Goal: Check status: Check status

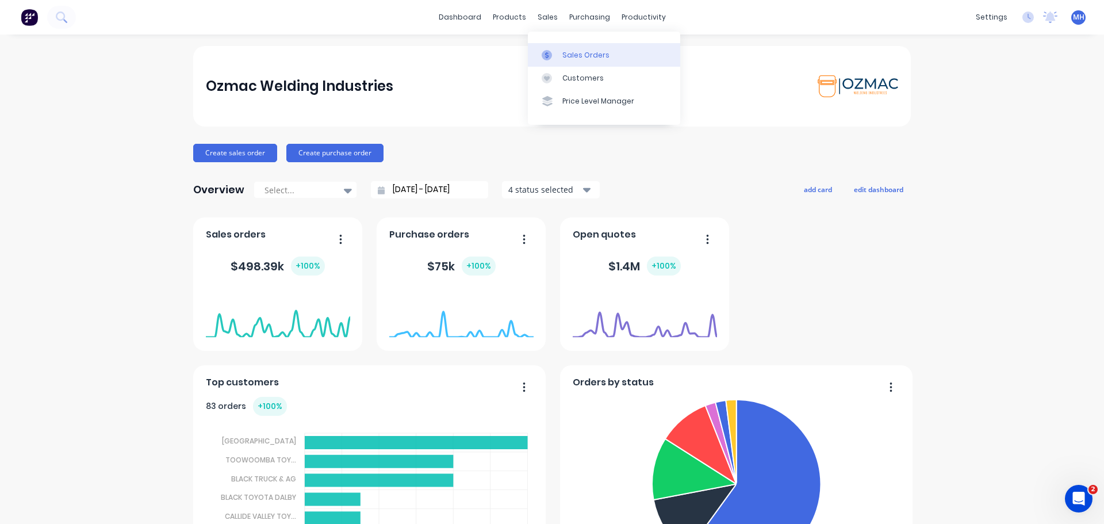
click at [595, 55] on div "Sales Orders" at bounding box center [585, 55] width 47 height 10
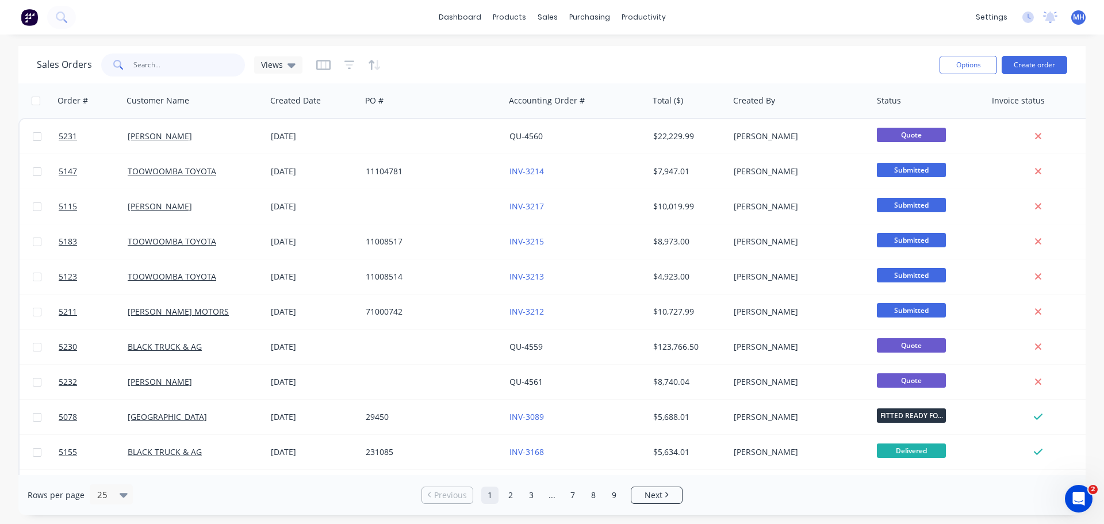
click at [196, 67] on input "text" at bounding box center [189, 64] width 112 height 23
click at [144, 64] on input "text" at bounding box center [189, 64] width 112 height 23
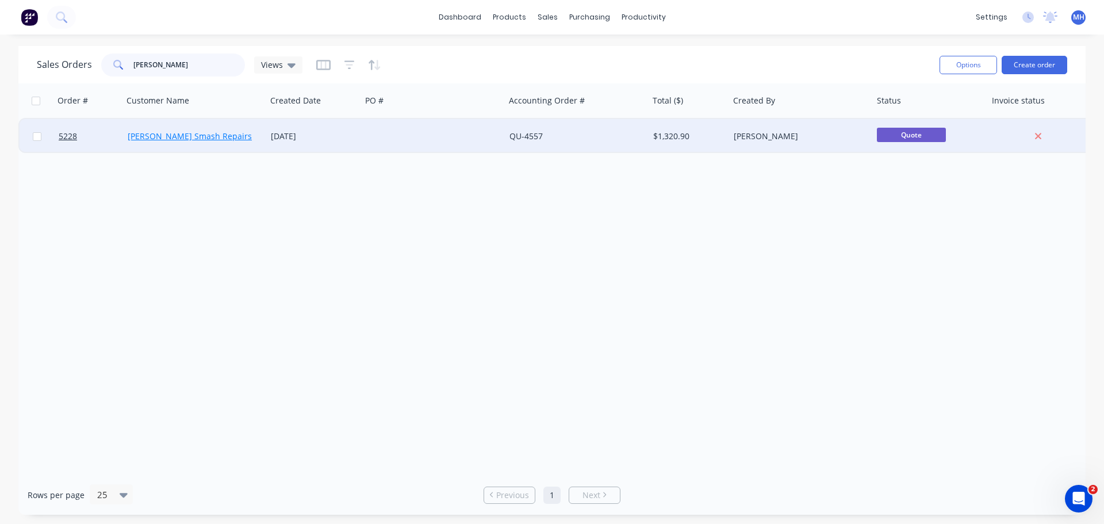
type input "[PERSON_NAME]"
click at [185, 135] on link "[PERSON_NAME] Smash Repairs" at bounding box center [190, 136] width 124 height 11
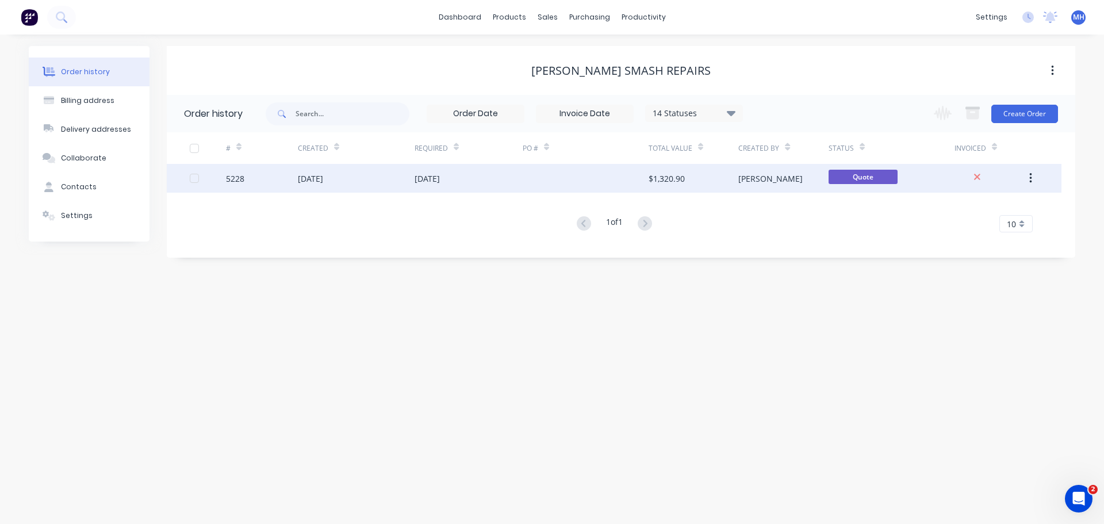
click at [415, 175] on div "[DATE]" at bounding box center [427, 179] width 25 height 12
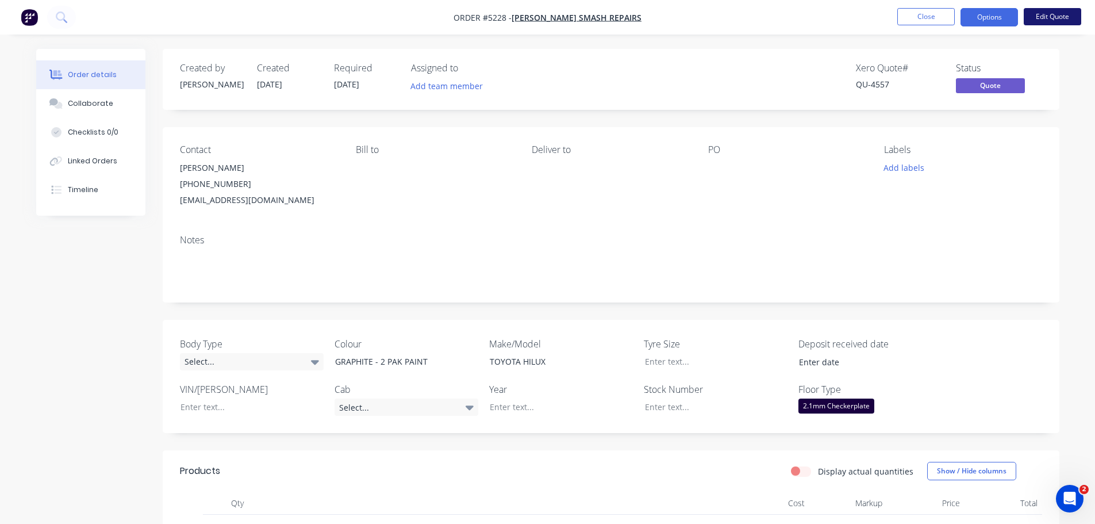
click at [1046, 17] on button "Edit Quote" at bounding box center [1053, 16] width 58 height 17
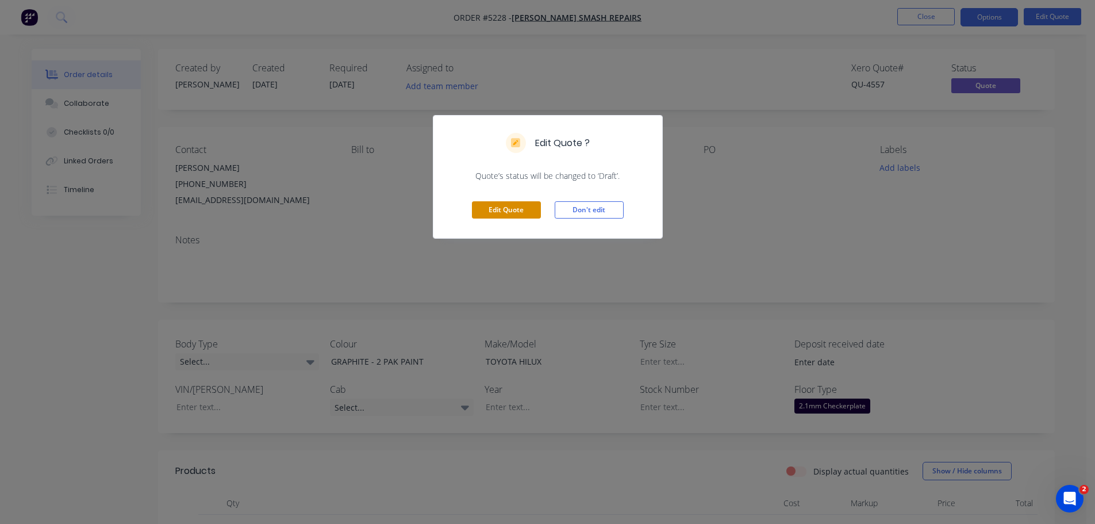
click at [485, 209] on button "Edit Quote" at bounding box center [506, 209] width 69 height 17
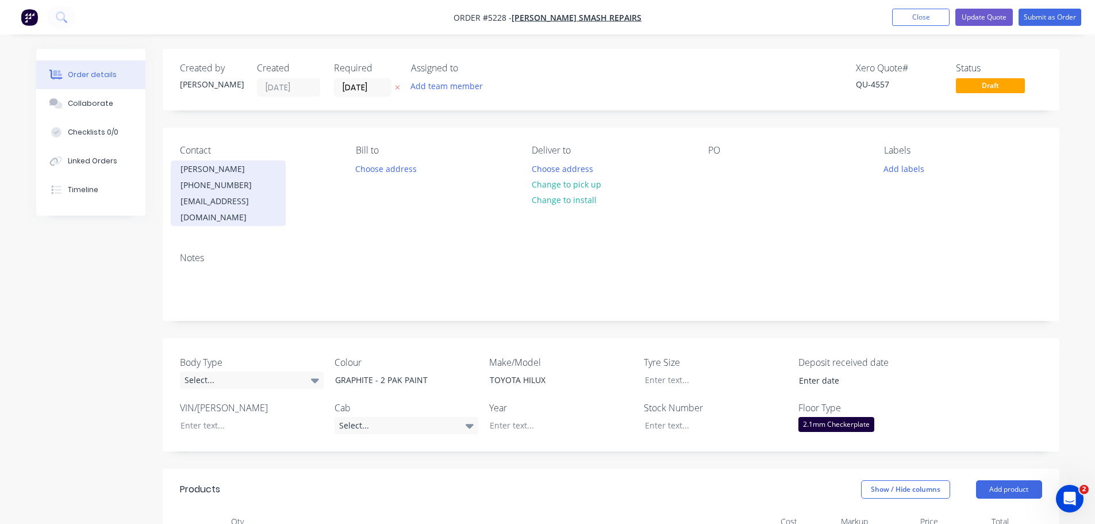
click at [244, 185] on div "[PHONE_NUMBER]" at bounding box center [228, 185] width 95 height 16
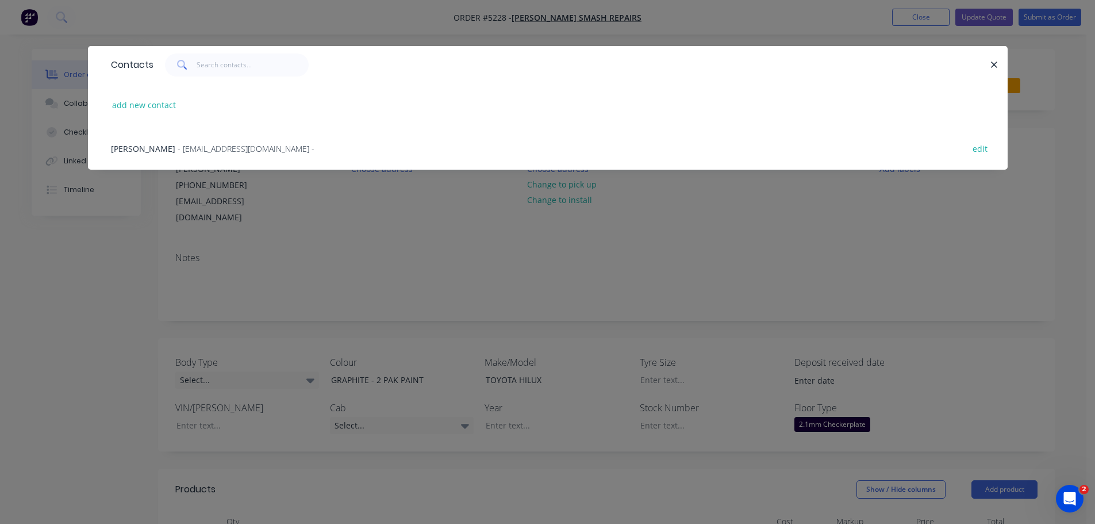
click at [288, 147] on span "- [EMAIL_ADDRESS][DOMAIN_NAME] -" at bounding box center [246, 148] width 137 height 11
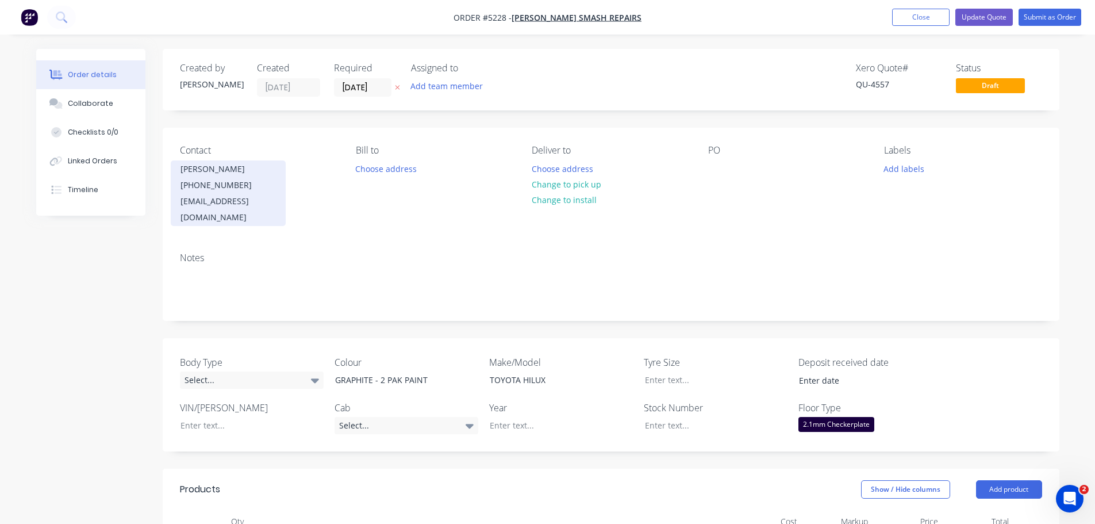
click at [228, 183] on div "[PHONE_NUMBER]" at bounding box center [228, 185] width 95 height 16
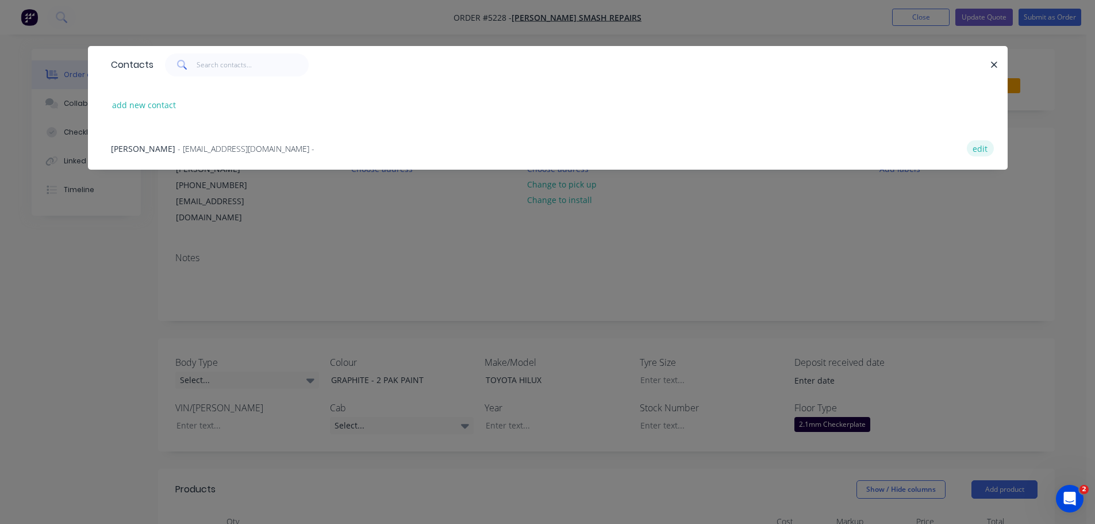
click at [984, 145] on button "edit" at bounding box center [980, 148] width 27 height 16
select select "AU"
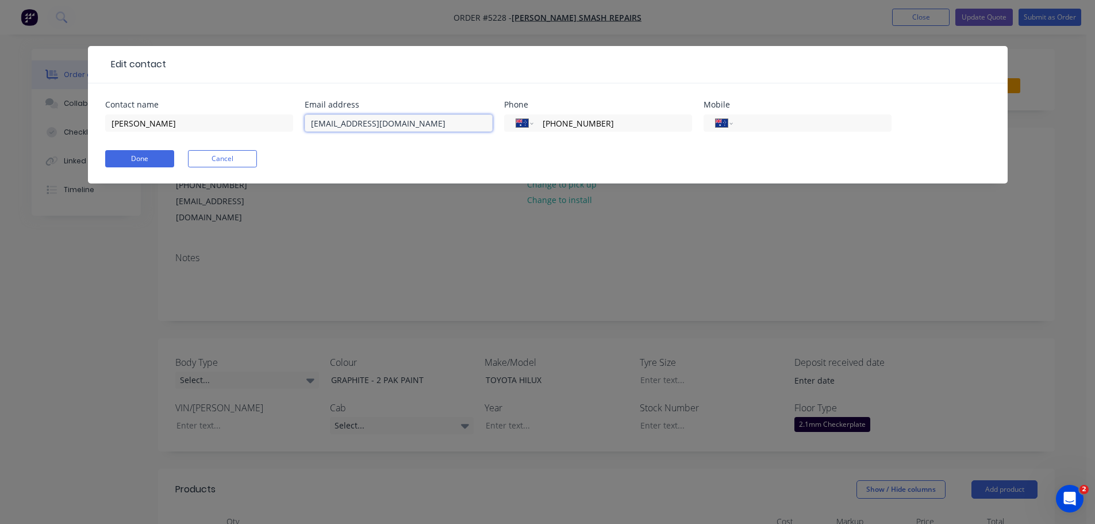
click at [394, 122] on input "[EMAIL_ADDRESS][DOMAIN_NAME]" at bounding box center [399, 122] width 188 height 17
type input "[EMAIL_ADDRESS][DOMAIN_NAME]"
click at [158, 160] on button "Done" at bounding box center [139, 158] width 69 height 17
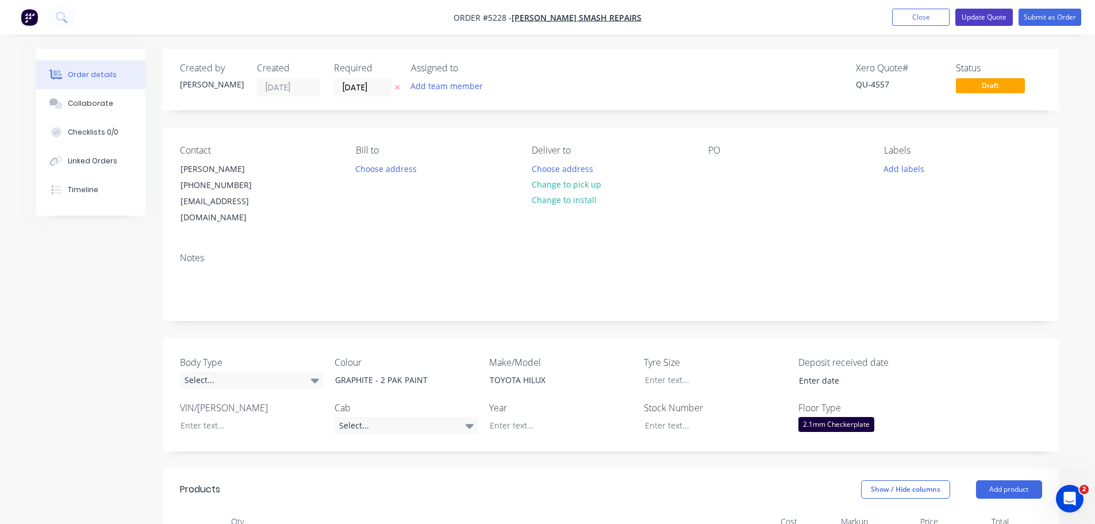
click at [991, 15] on button "Update Quote" at bounding box center [985, 17] width 58 height 17
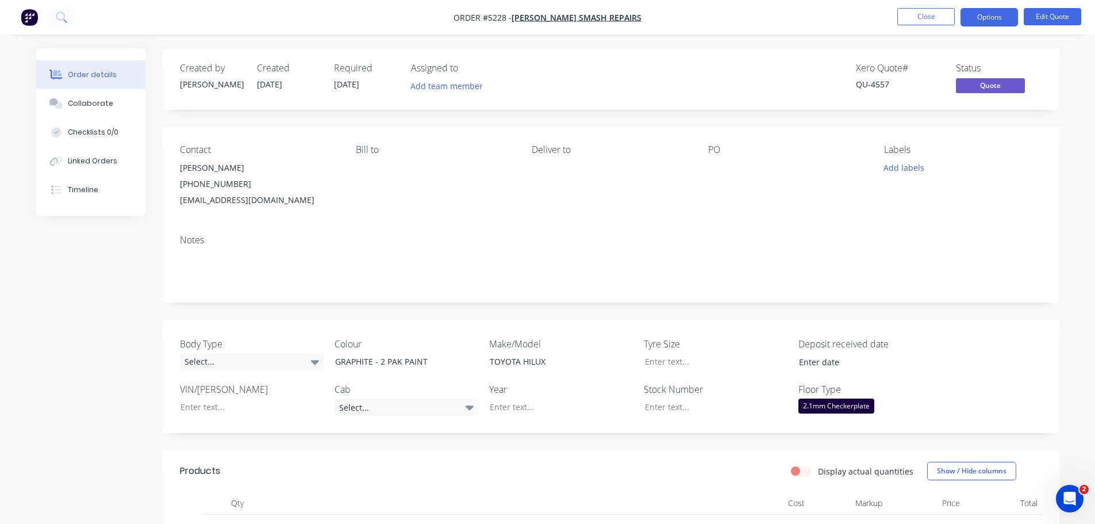
click at [992, 17] on button "Options" at bounding box center [990, 17] width 58 height 18
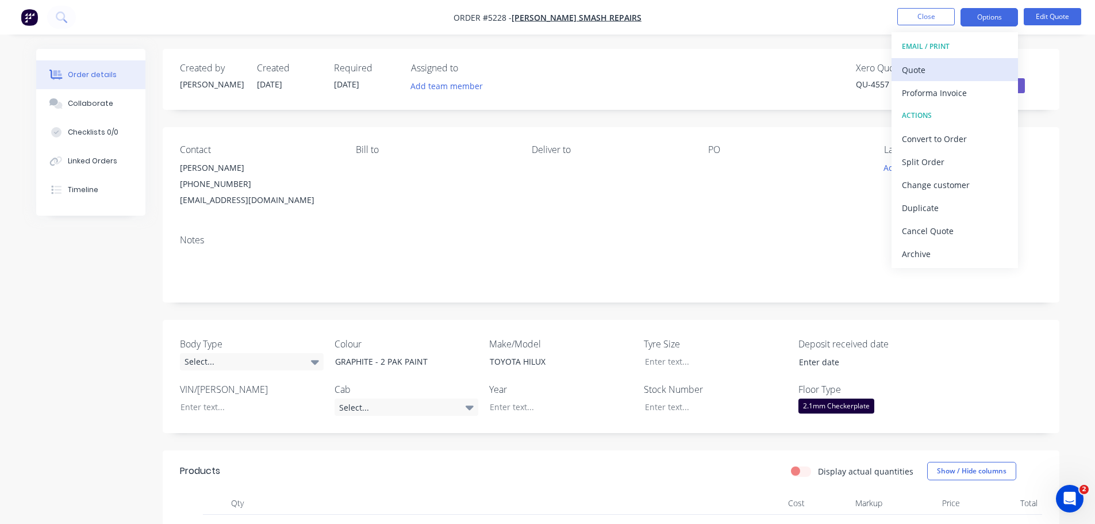
click at [968, 69] on div "Quote" at bounding box center [955, 70] width 106 height 17
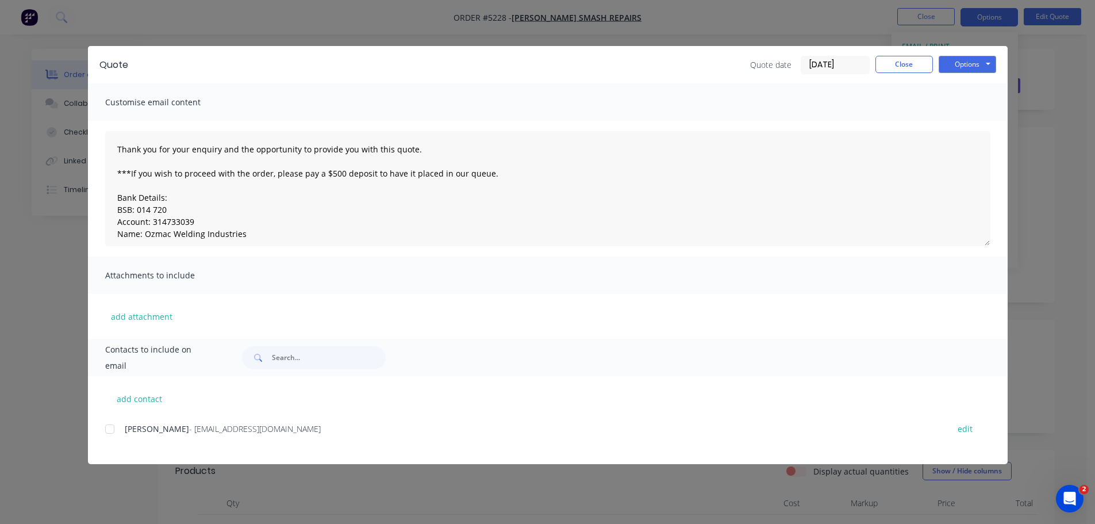
click at [113, 432] on div at bounding box center [109, 428] width 23 height 23
click at [959, 68] on button "Options" at bounding box center [968, 64] width 58 height 17
click at [964, 122] on button "Email" at bounding box center [976, 122] width 74 height 19
click at [906, 68] on button "Close" at bounding box center [905, 64] width 58 height 17
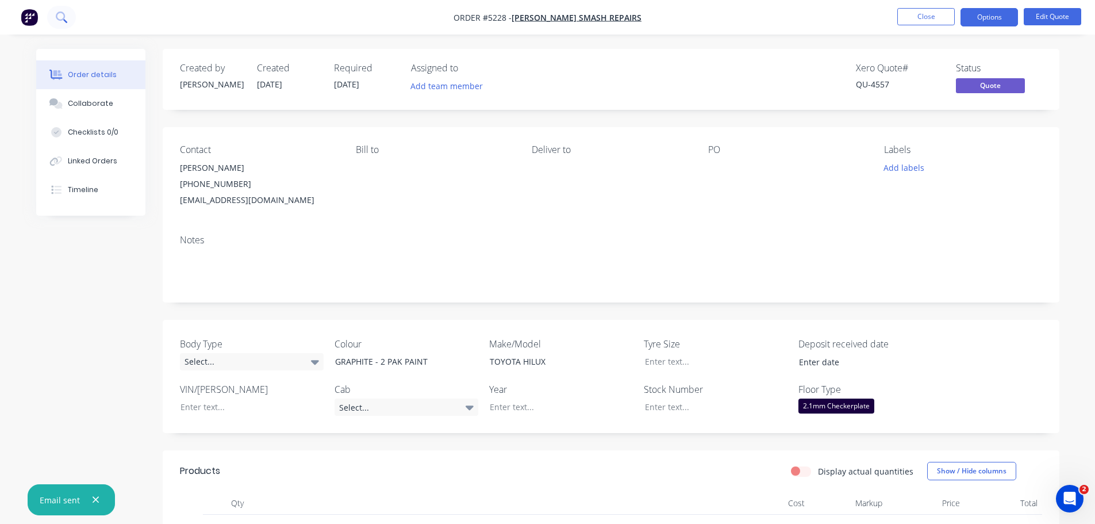
click at [55, 19] on button at bounding box center [61, 17] width 29 height 23
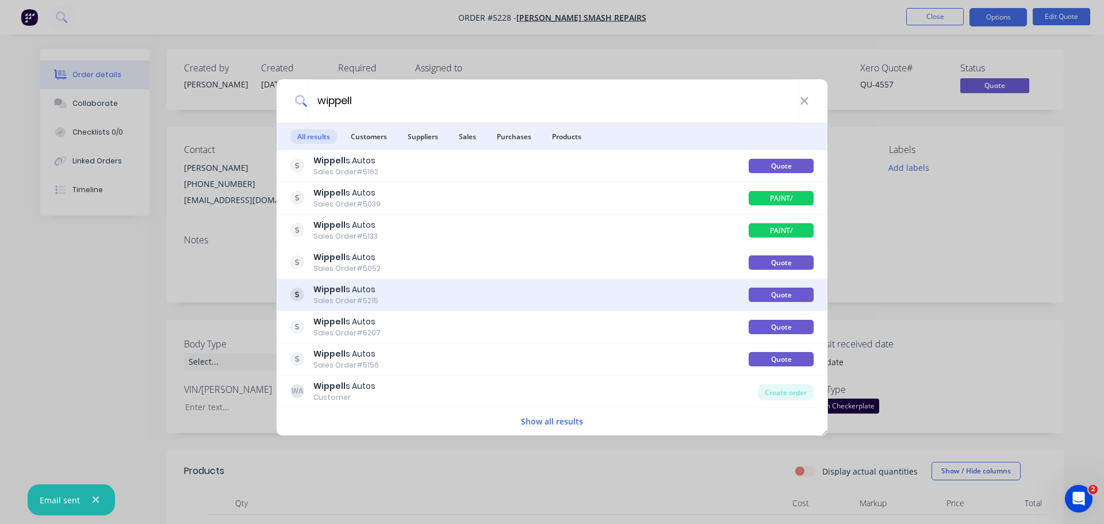
type input "wippell"
click at [471, 287] on div "Wippell s Autos Sales Order #5215" at bounding box center [519, 294] width 458 height 22
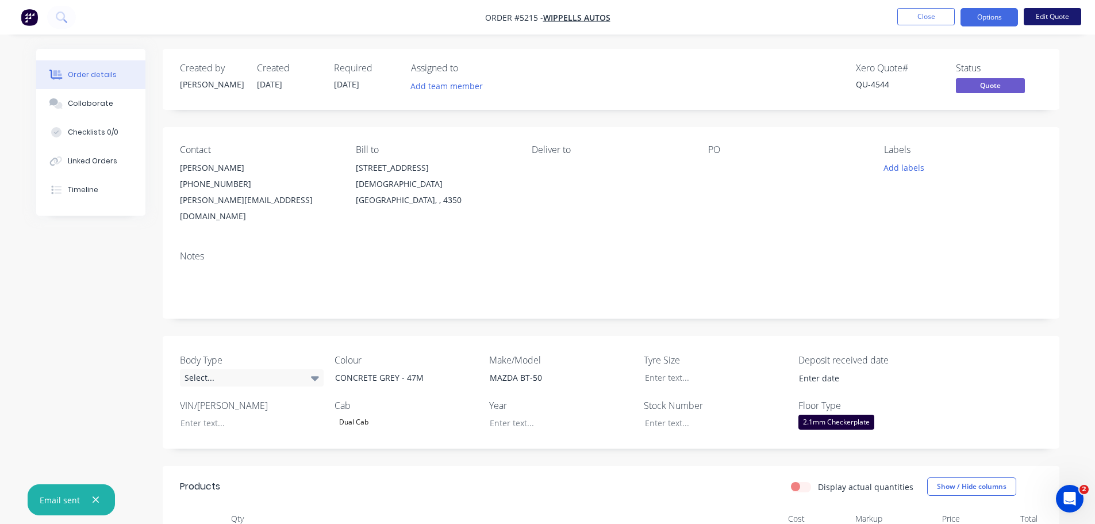
click at [1052, 18] on button "Edit Quote" at bounding box center [1053, 16] width 58 height 17
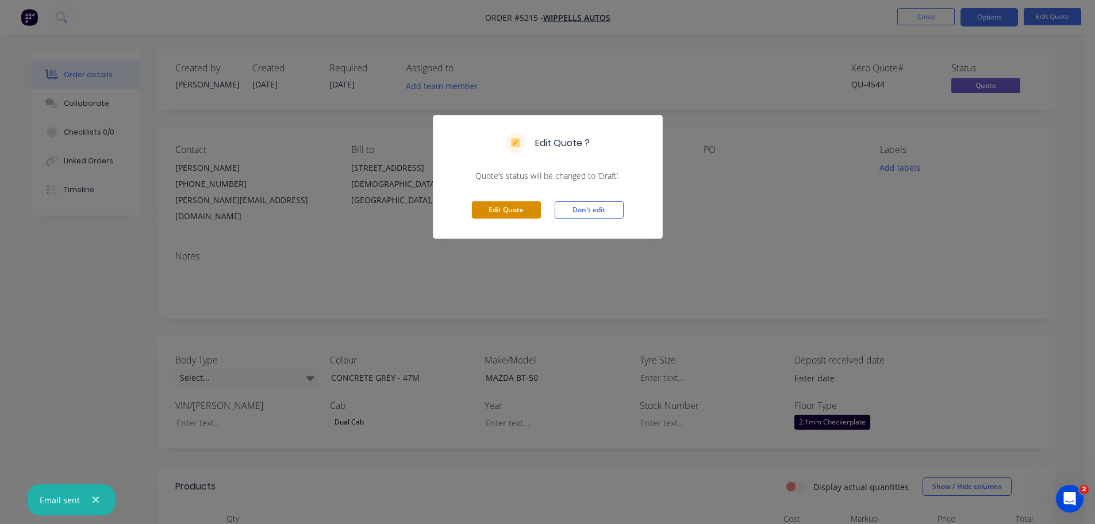
click at [523, 206] on button "Edit Quote" at bounding box center [506, 209] width 69 height 17
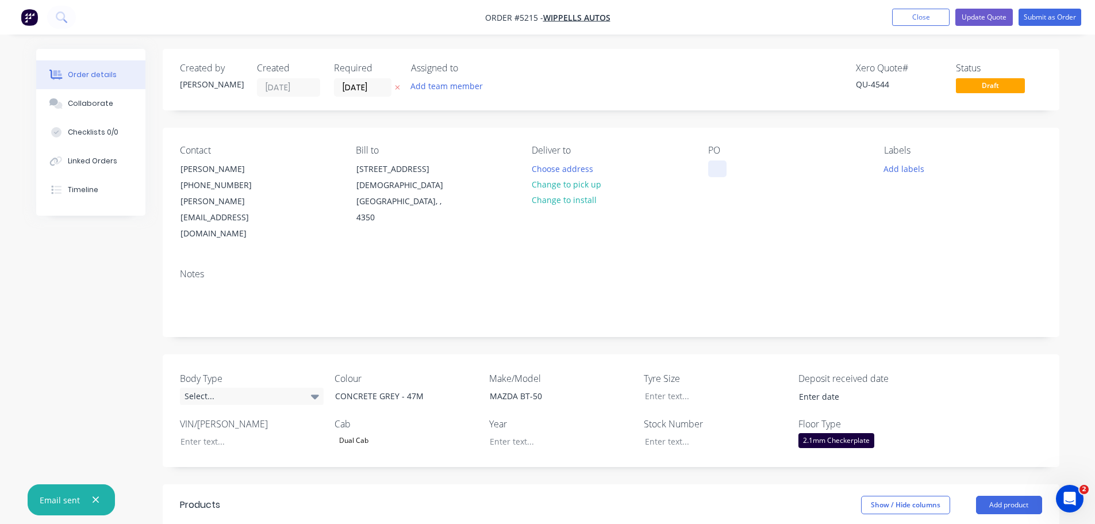
click at [713, 164] on div at bounding box center [717, 168] width 18 height 17
click at [350, 82] on input "[DATE]" at bounding box center [363, 87] width 56 height 17
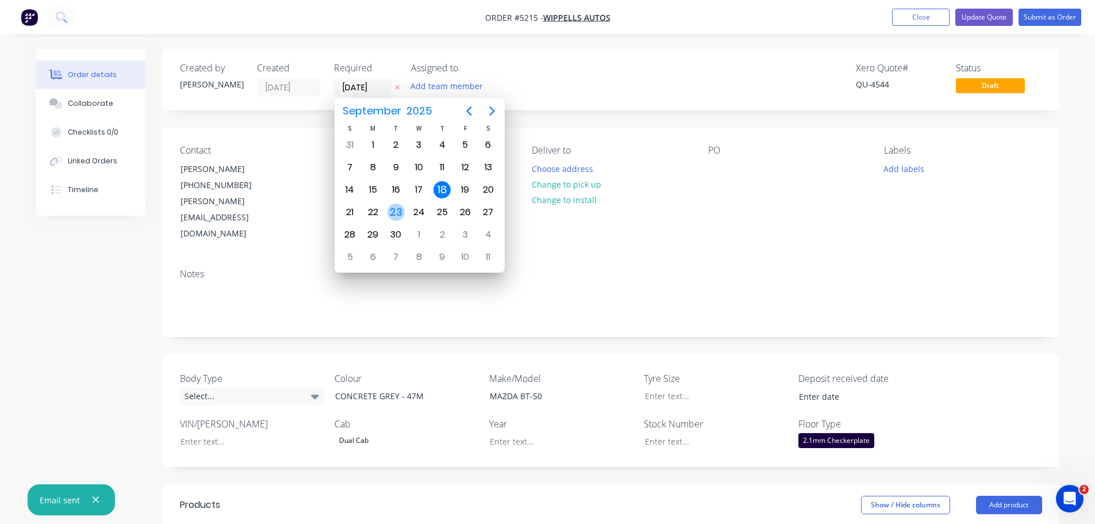
click at [398, 214] on div "23" at bounding box center [396, 212] width 17 height 17
type input "[DATE]"
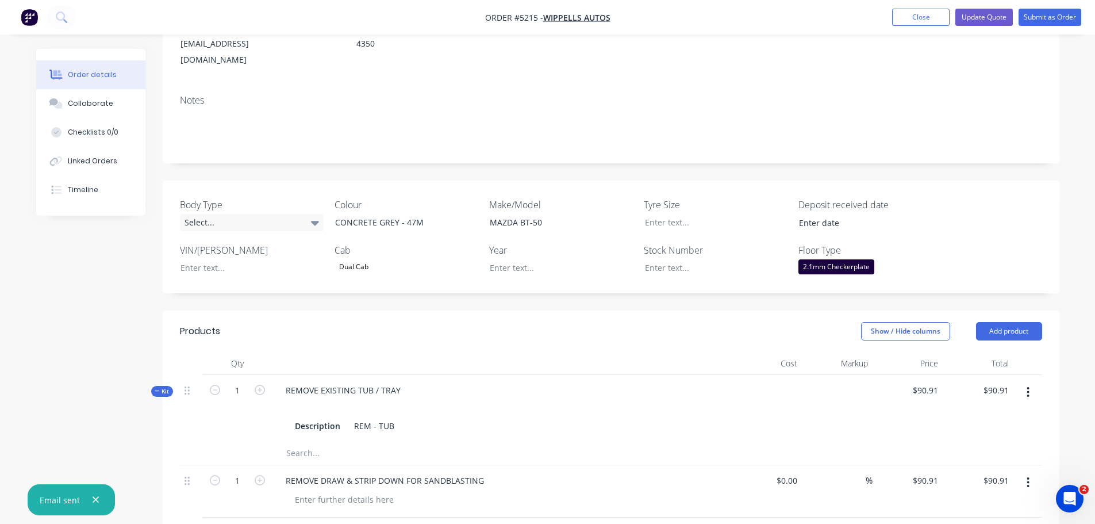
scroll to position [168, 0]
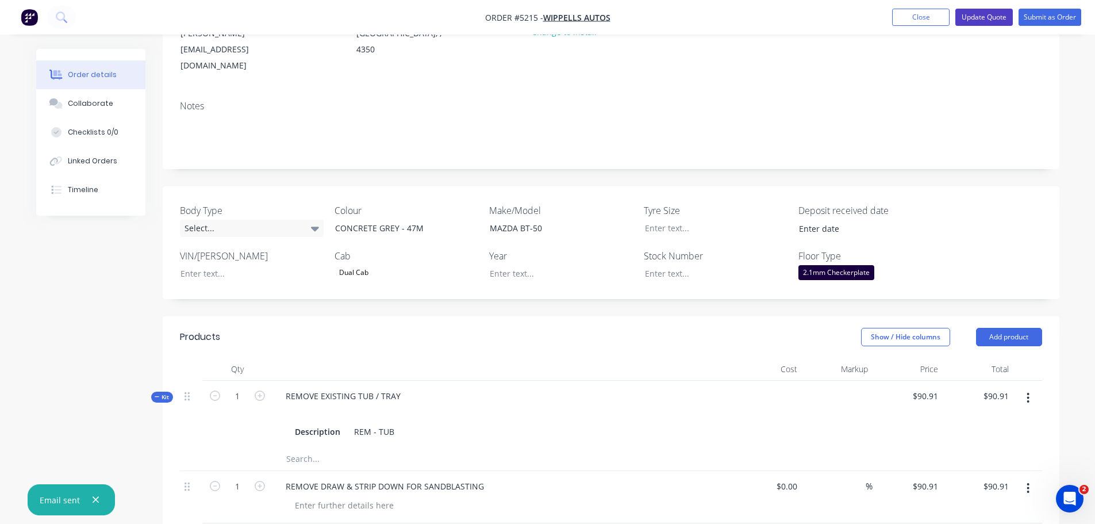
click at [978, 18] on button "Update Quote" at bounding box center [985, 17] width 58 height 17
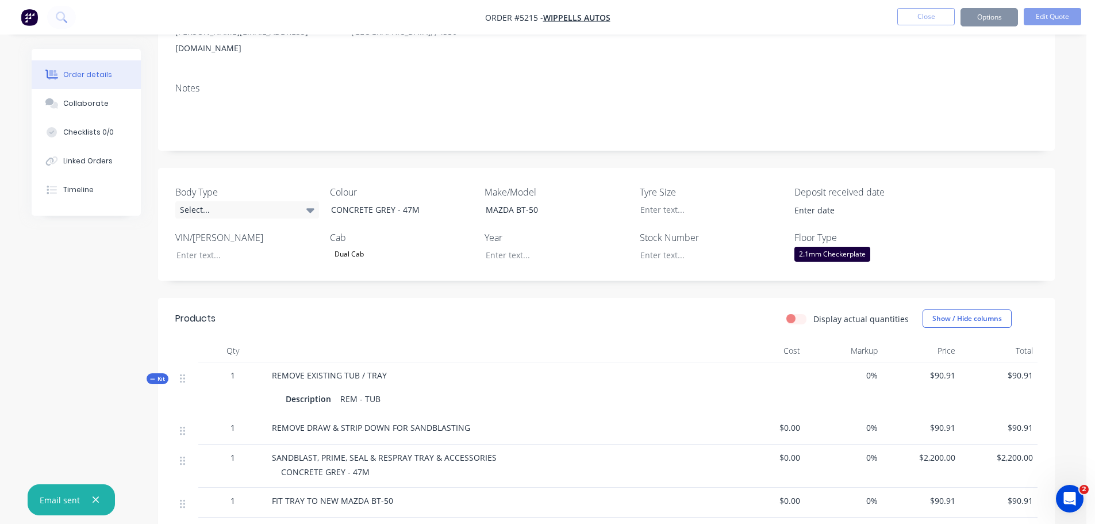
scroll to position [0, 0]
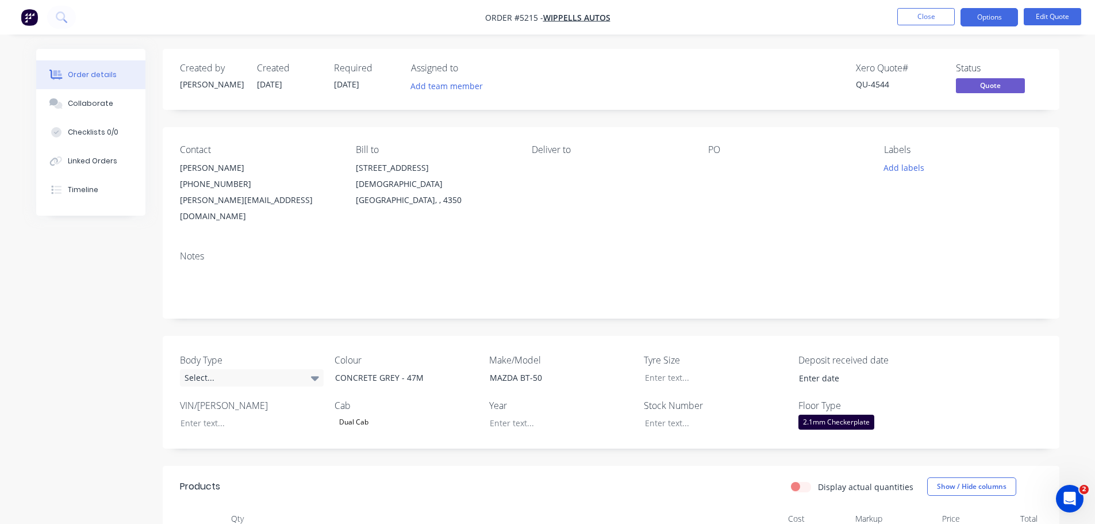
click at [723, 163] on div at bounding box center [780, 168] width 144 height 16
click at [708, 179] on div "PO" at bounding box center [787, 184] width 158 height 80
click at [715, 162] on div at bounding box center [780, 168] width 144 height 16
click at [1039, 16] on button "Edit Quote" at bounding box center [1053, 16] width 58 height 17
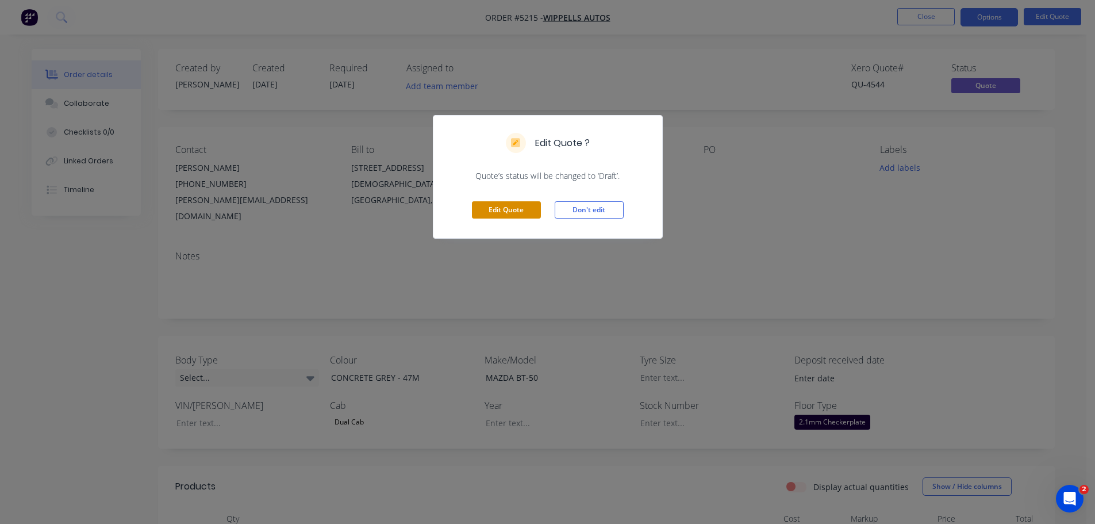
click at [491, 212] on button "Edit Quote" at bounding box center [506, 209] width 69 height 17
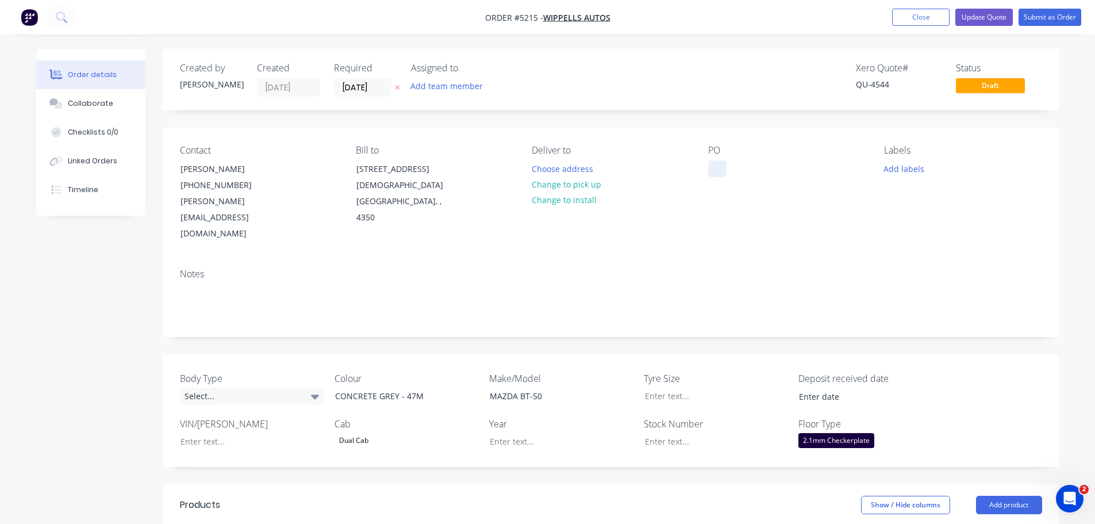
click at [714, 168] on div at bounding box center [717, 168] width 18 height 17
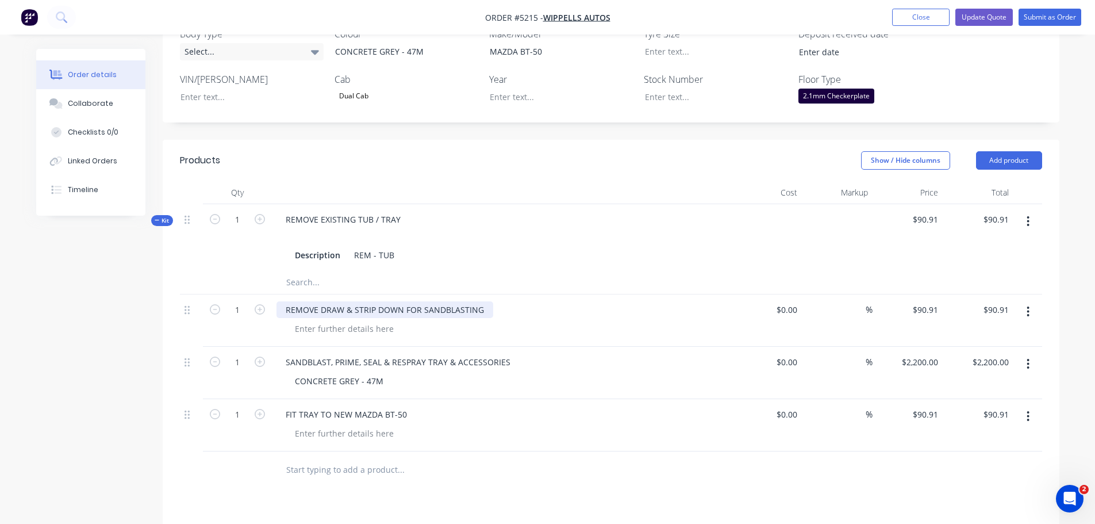
scroll to position [345, 0]
click at [686, 88] on div at bounding box center [708, 96] width 144 height 17
click at [683, 144] on header "Products Show / Hide columns Add product" at bounding box center [611, 159] width 897 height 41
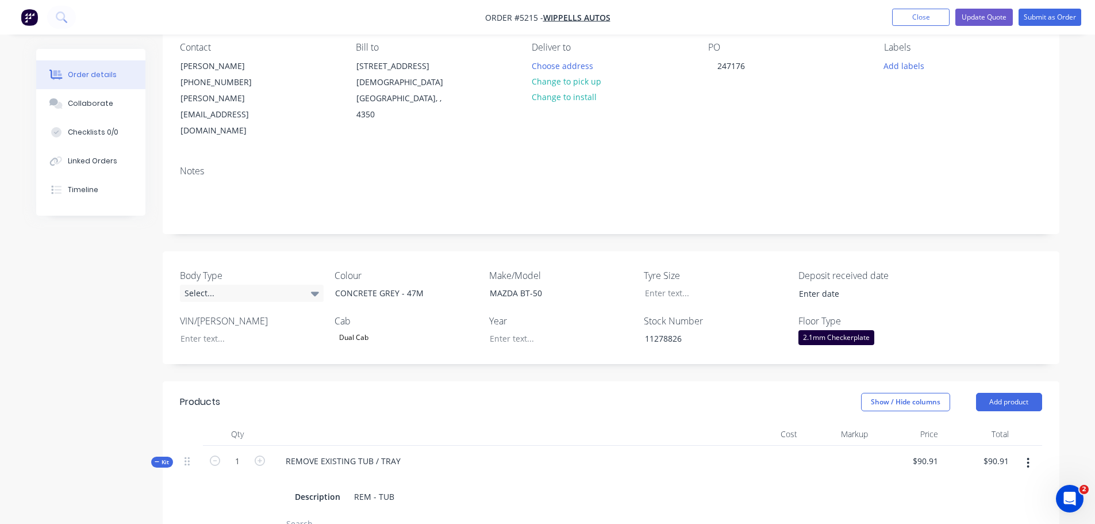
scroll to position [0, 0]
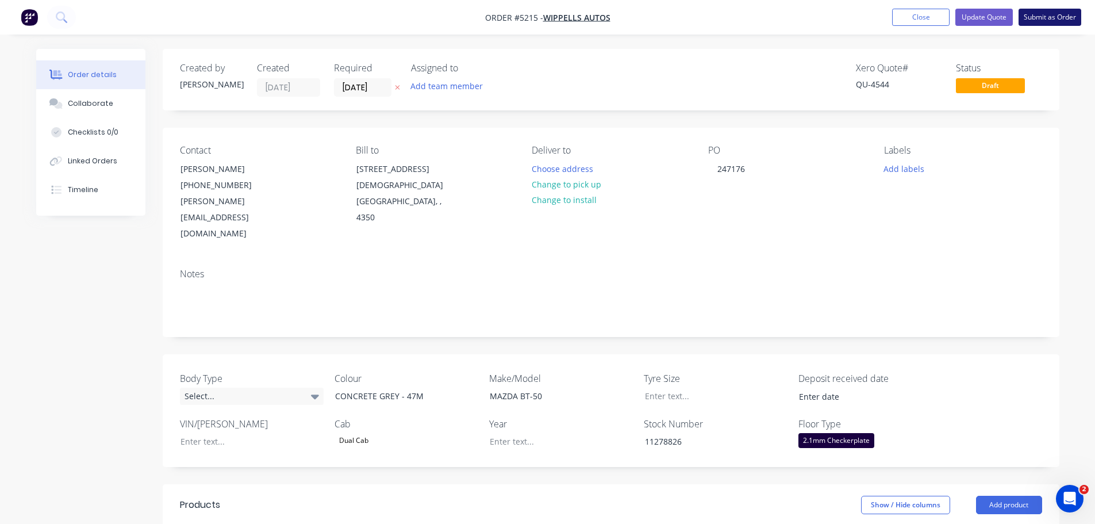
click at [1037, 16] on button "Submit as Order" at bounding box center [1050, 17] width 63 height 17
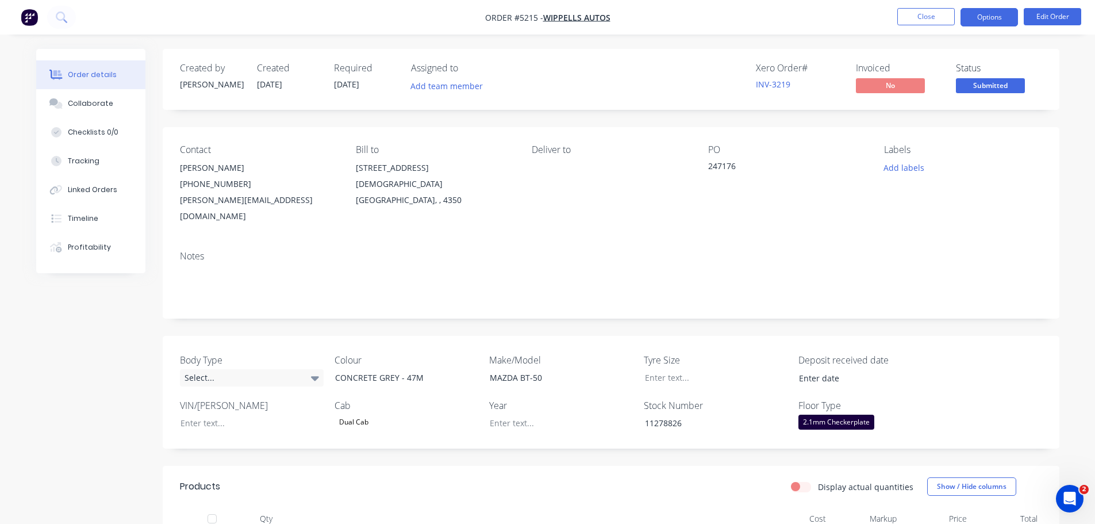
click at [985, 18] on button "Options" at bounding box center [990, 17] width 58 height 18
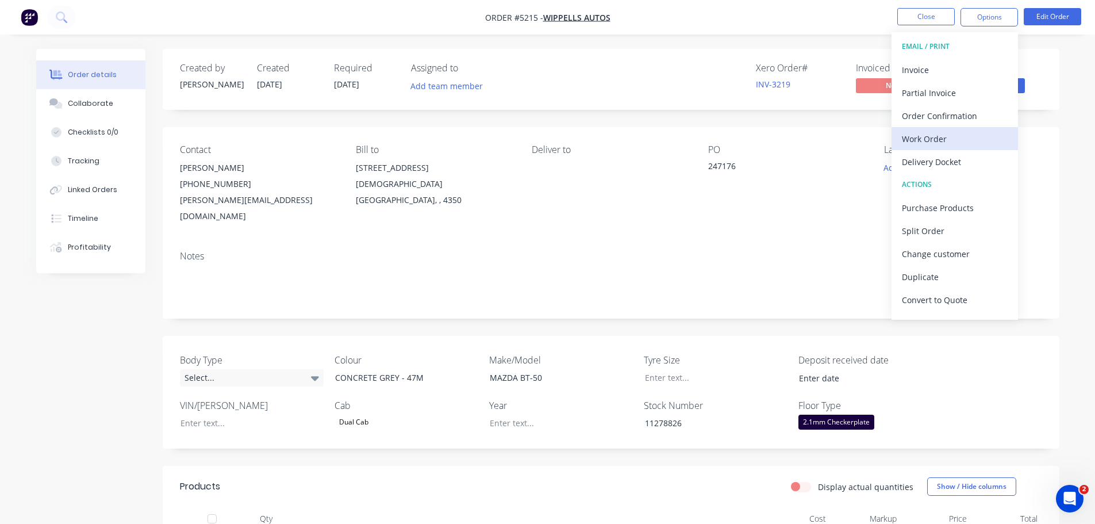
click at [941, 143] on div "Work Order" at bounding box center [955, 139] width 106 height 17
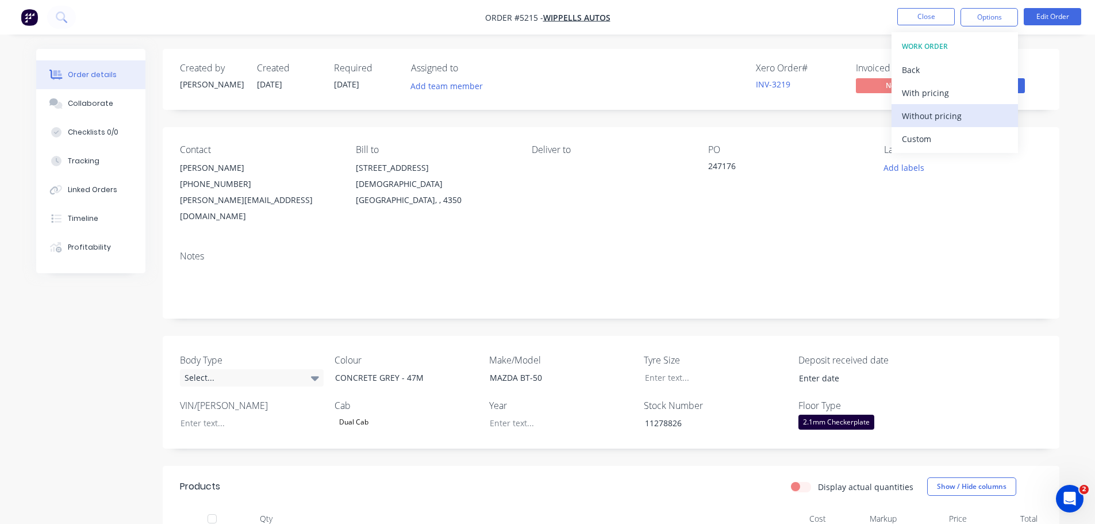
click at [935, 116] on div "Without pricing" at bounding box center [955, 116] width 106 height 17
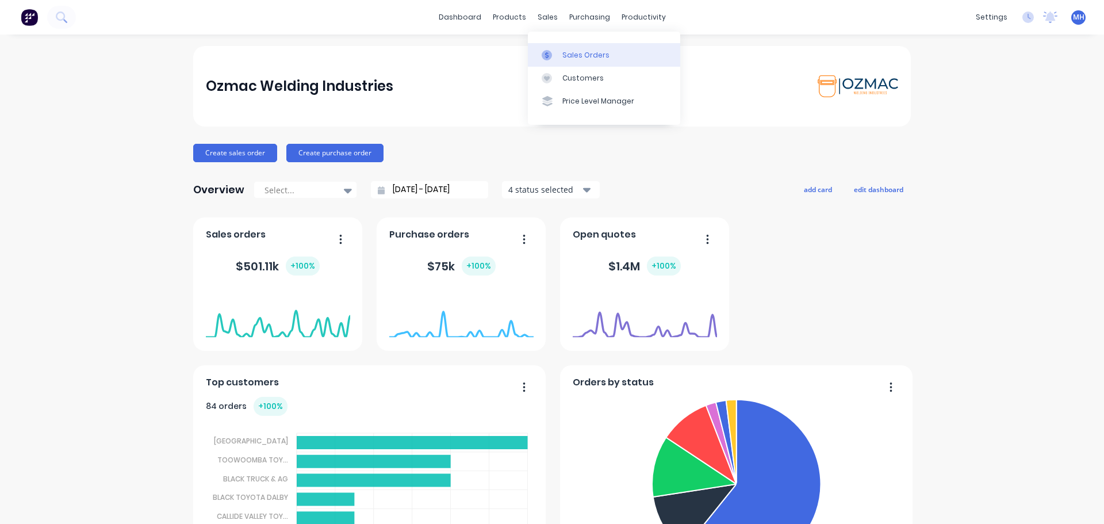
click at [565, 55] on div "Sales Orders" at bounding box center [585, 55] width 47 height 10
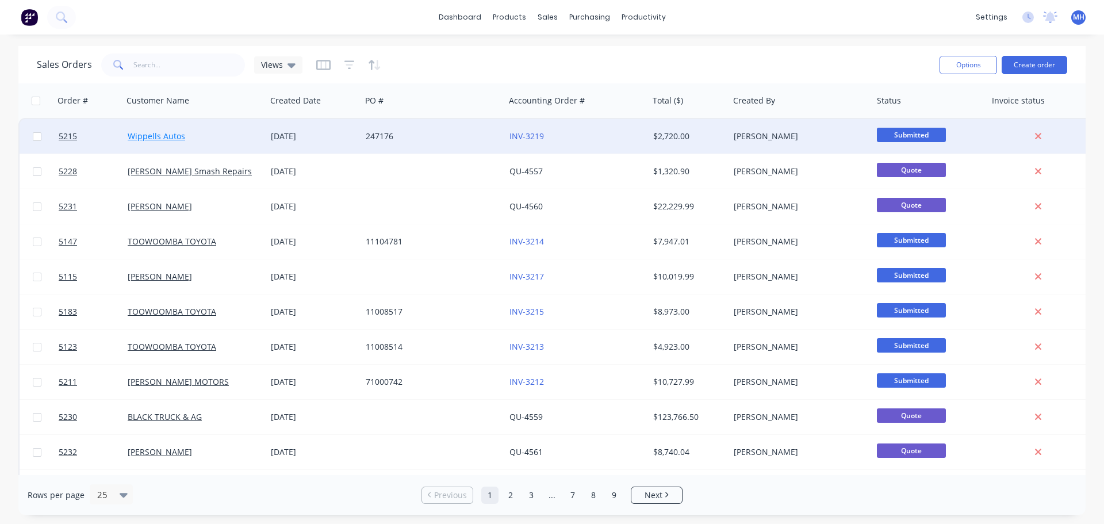
click at [175, 132] on link "Wippells Autos" at bounding box center [157, 136] width 58 height 11
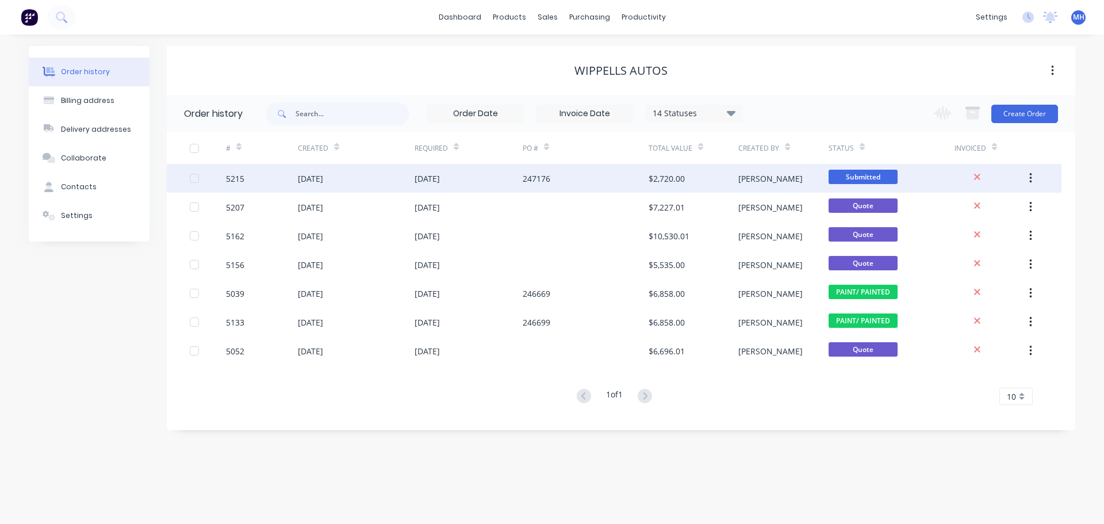
click at [697, 178] on div "$2,720.00" at bounding box center [694, 178] width 90 height 29
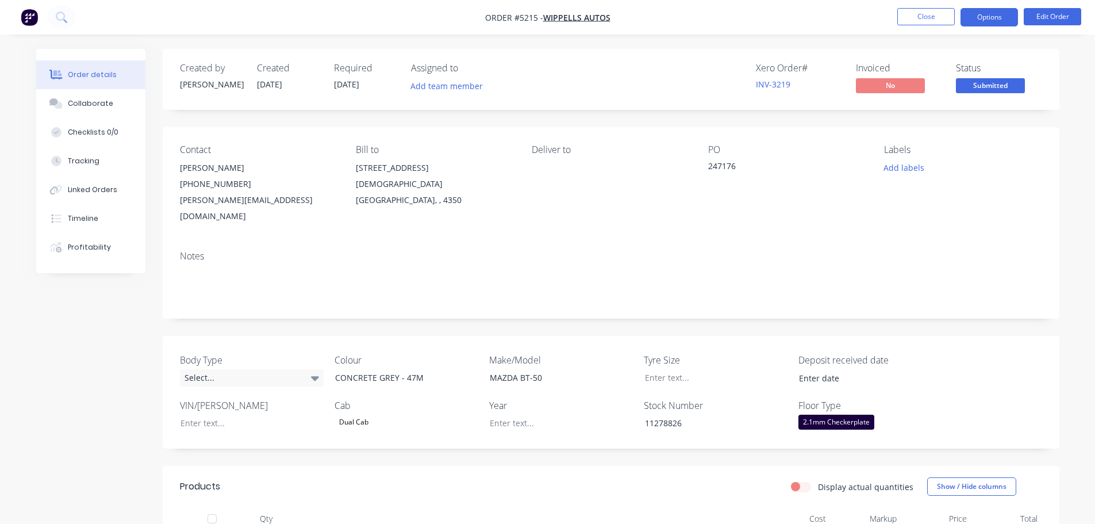
click at [979, 16] on button "Options" at bounding box center [990, 17] width 58 height 18
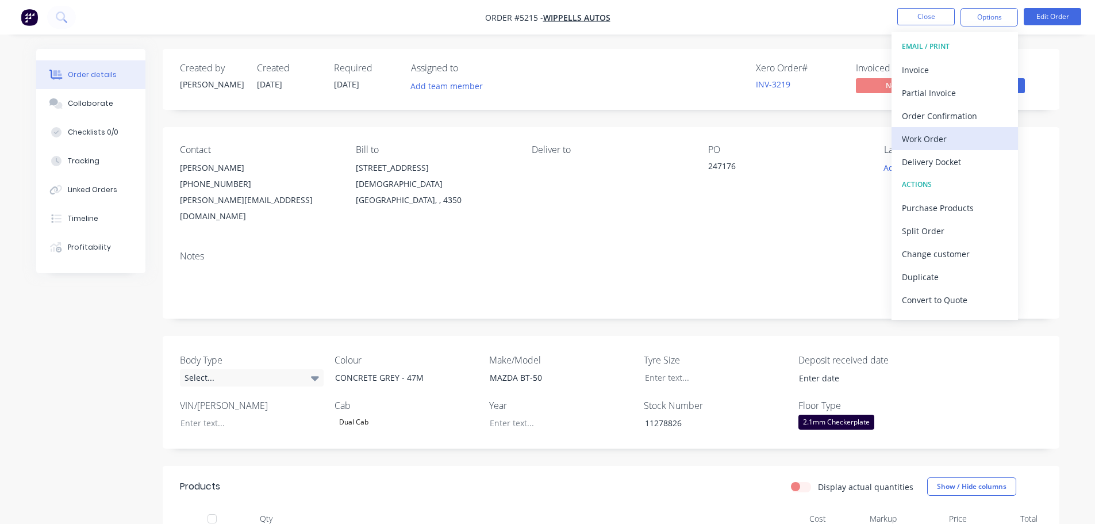
click at [941, 140] on div "Work Order" at bounding box center [955, 139] width 106 height 17
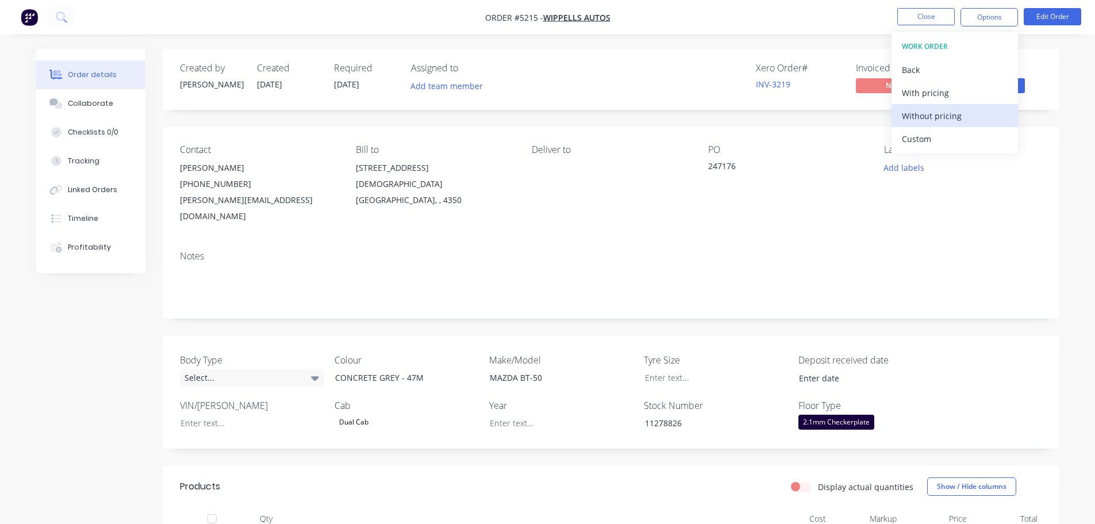
click at [937, 115] on div "Without pricing" at bounding box center [955, 116] width 106 height 17
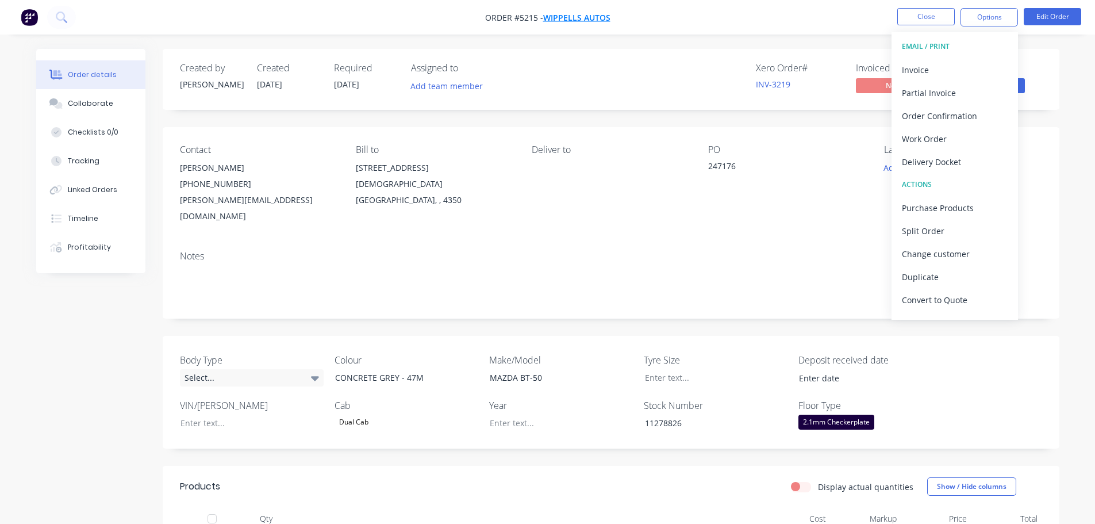
click at [555, 16] on span "Wippells Autos" at bounding box center [576, 17] width 67 height 11
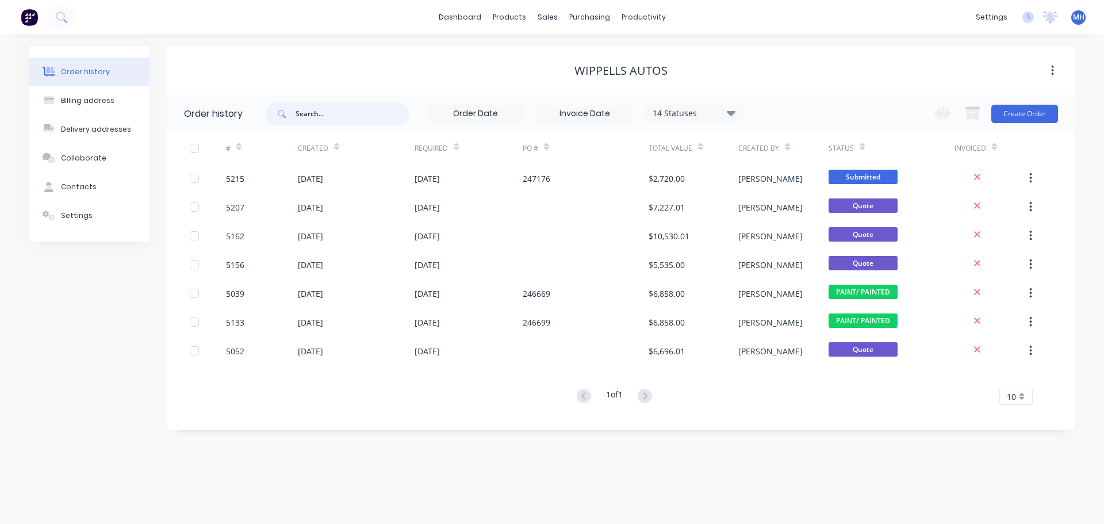
click at [336, 114] on input "text" at bounding box center [353, 113] width 114 height 23
type input "w"
click at [319, 116] on input "w" at bounding box center [353, 113] width 114 height 23
click at [566, 57] on div "Sales Orders" at bounding box center [589, 55] width 47 height 10
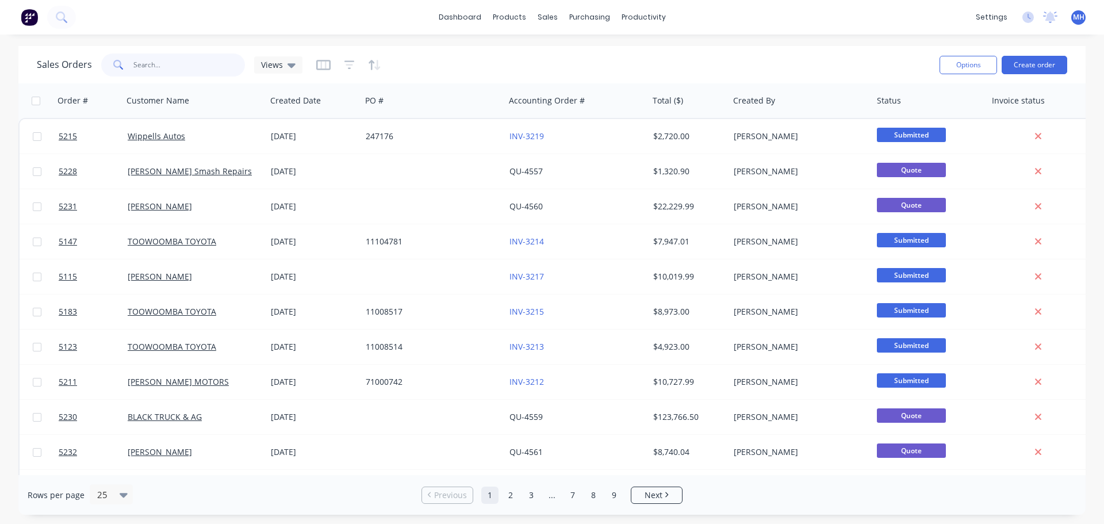
click at [166, 66] on input "text" at bounding box center [189, 64] width 112 height 23
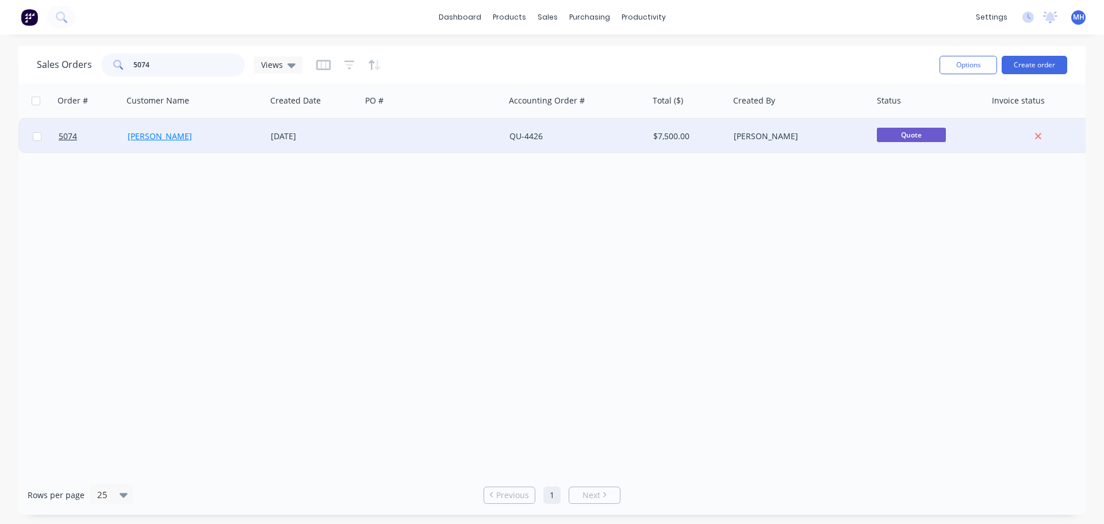
type input "5074"
click at [155, 137] on link "Jamie Davis" at bounding box center [160, 136] width 64 height 11
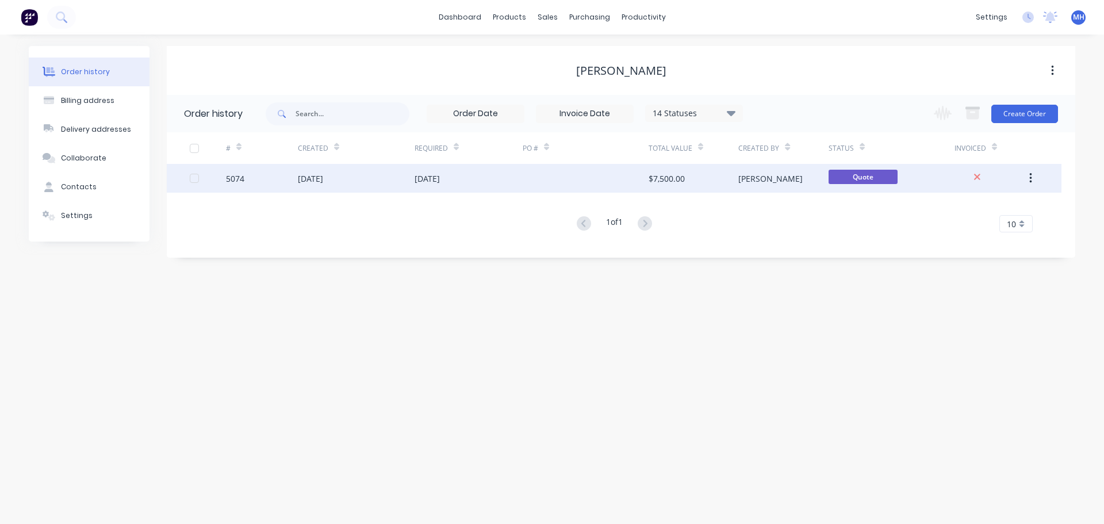
click at [323, 182] on div "[DATE]" at bounding box center [310, 179] width 25 height 12
